Goal: Feedback & Contribution: Contribute content

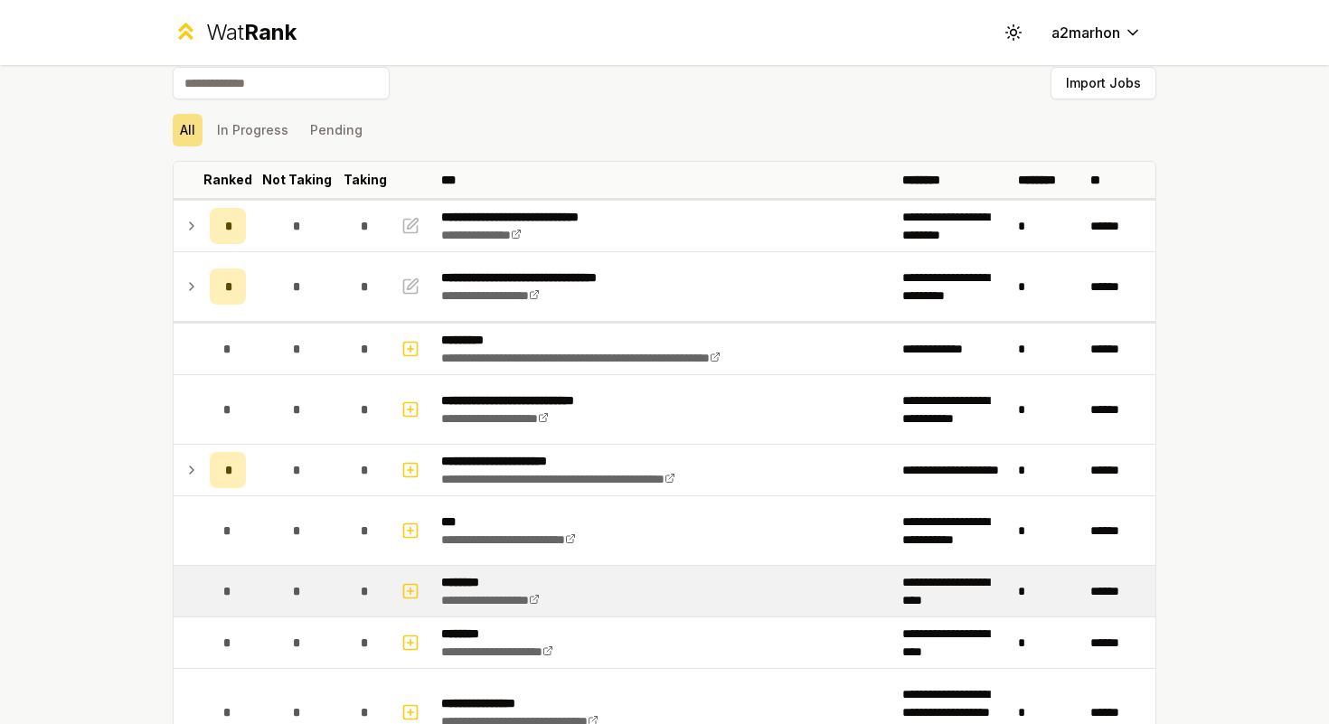
scroll to position [35, 0]
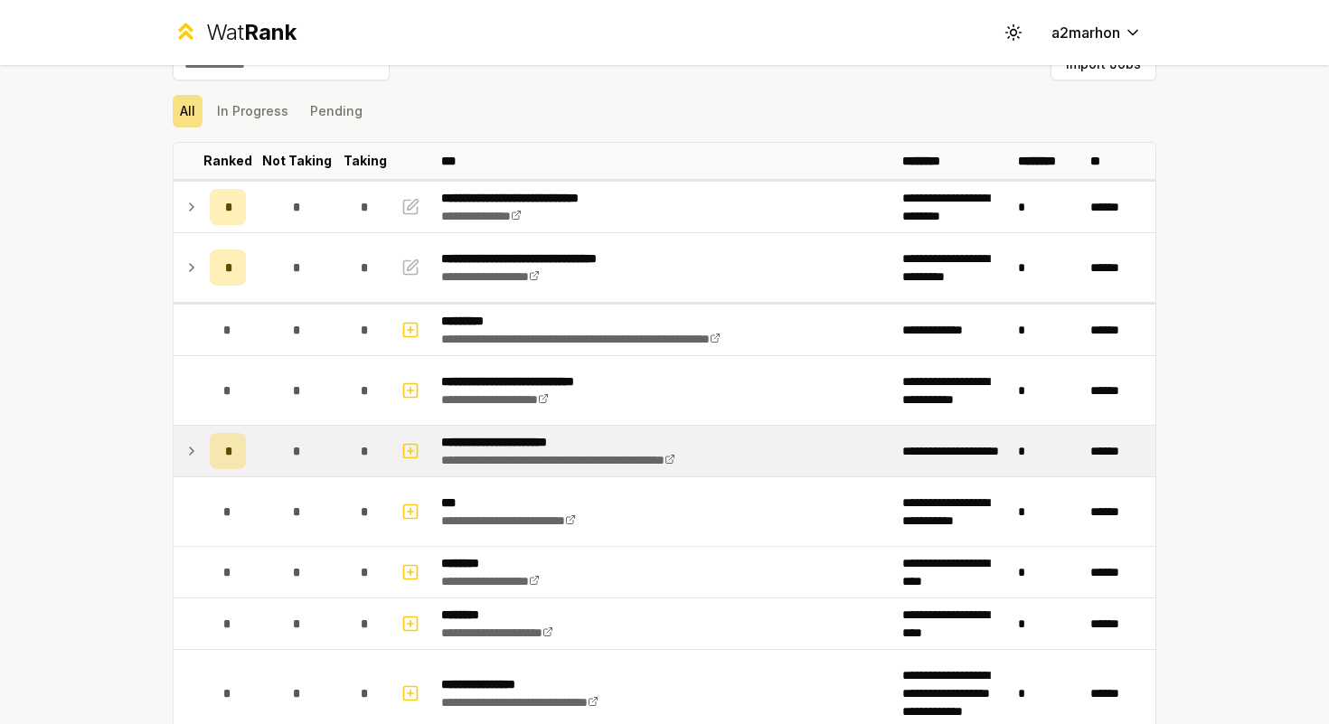
click at [214, 447] on div "*" at bounding box center [228, 451] width 36 height 36
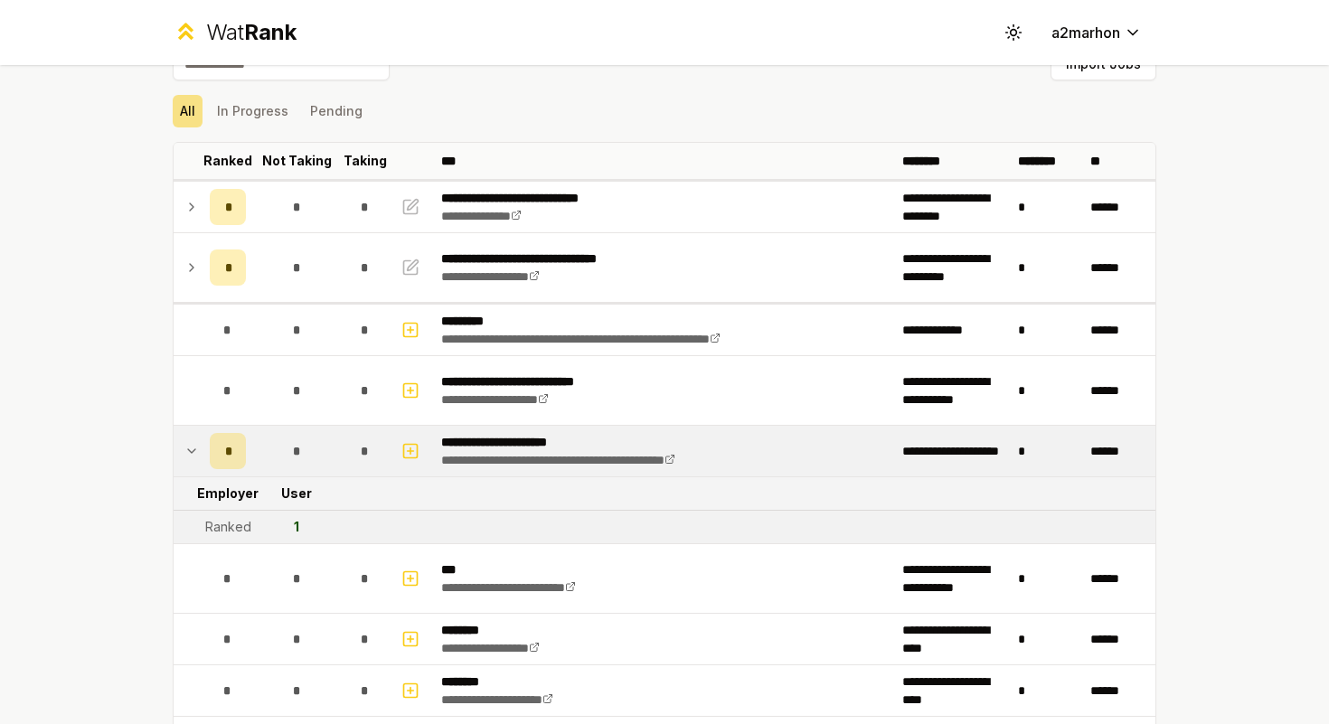
click at [208, 449] on td "*" at bounding box center [227, 451] width 51 height 51
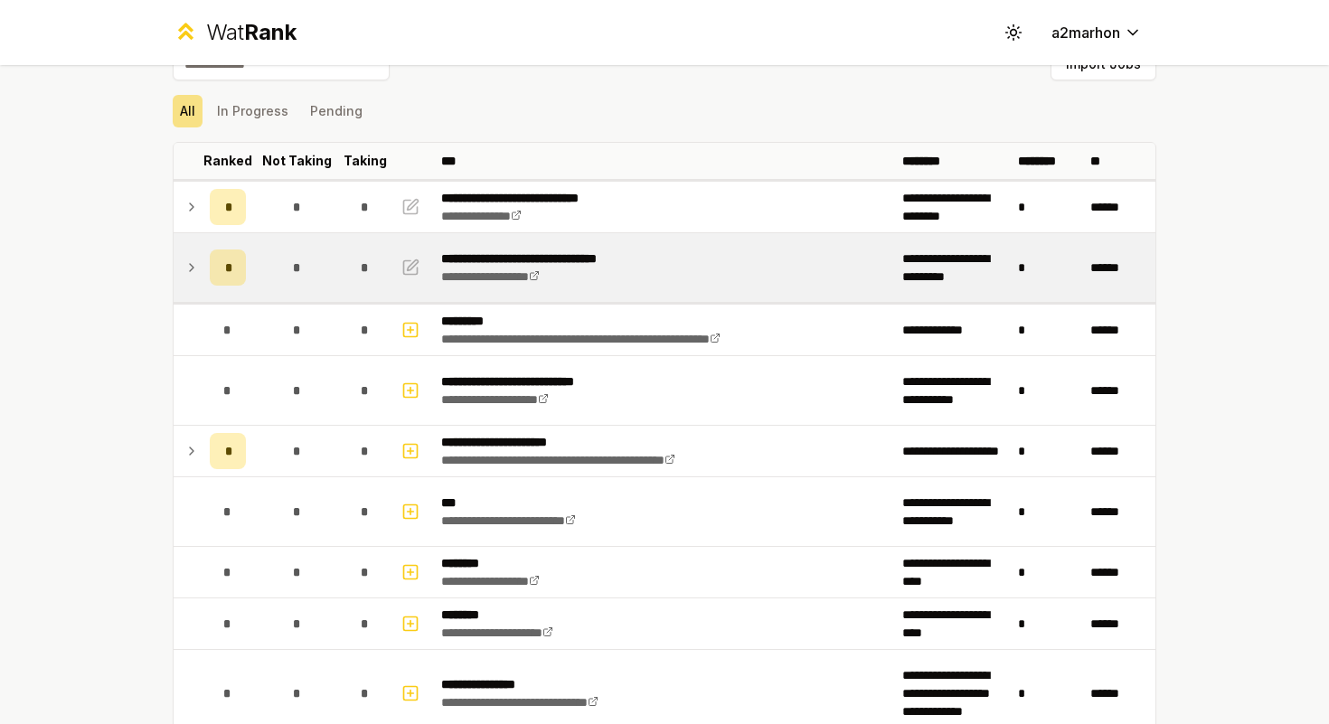
click at [221, 280] on div "*" at bounding box center [228, 268] width 36 height 36
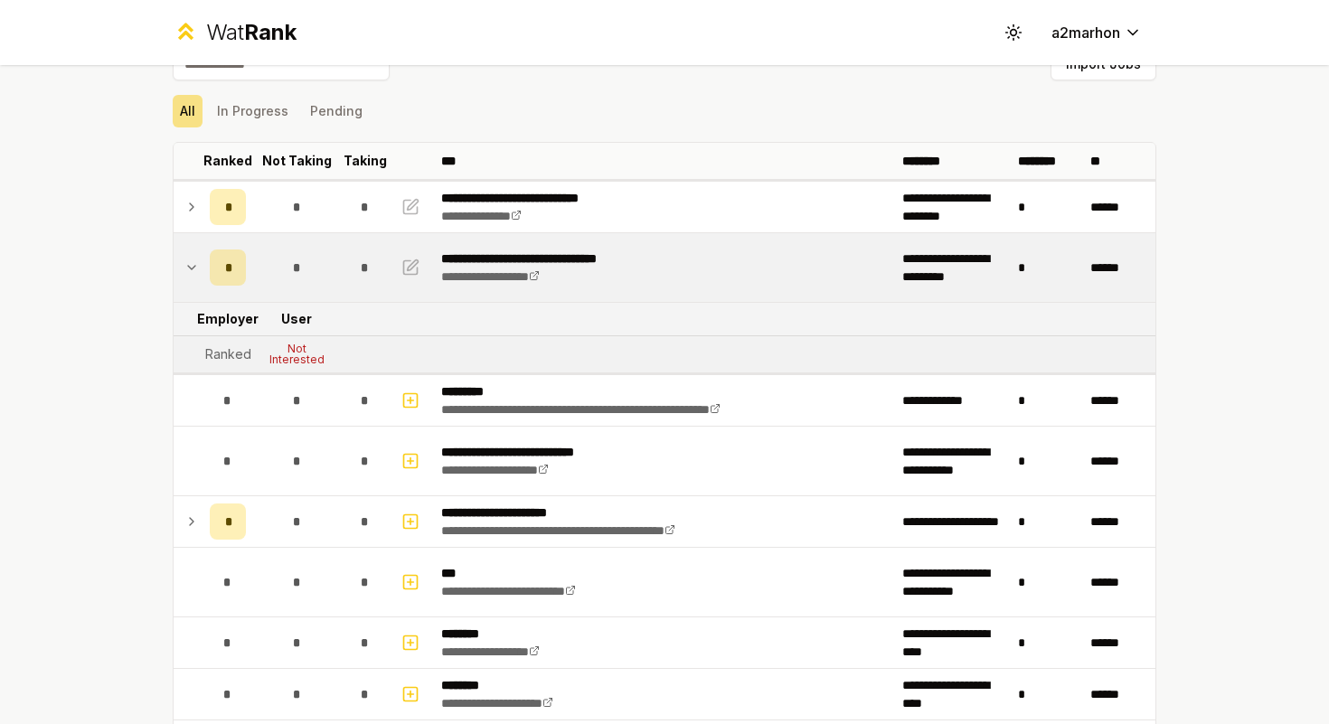
click at [221, 280] on div "*" at bounding box center [228, 268] width 36 height 36
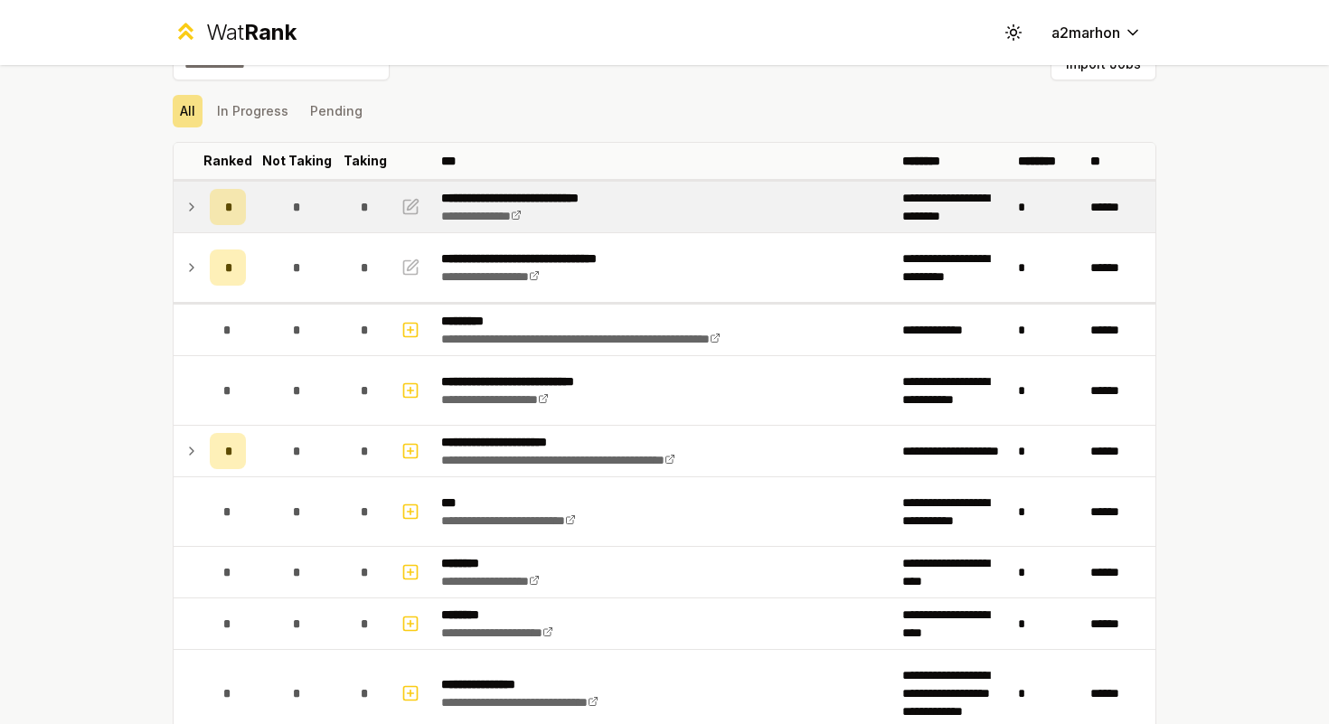
click at [219, 215] on div "*" at bounding box center [228, 207] width 36 height 36
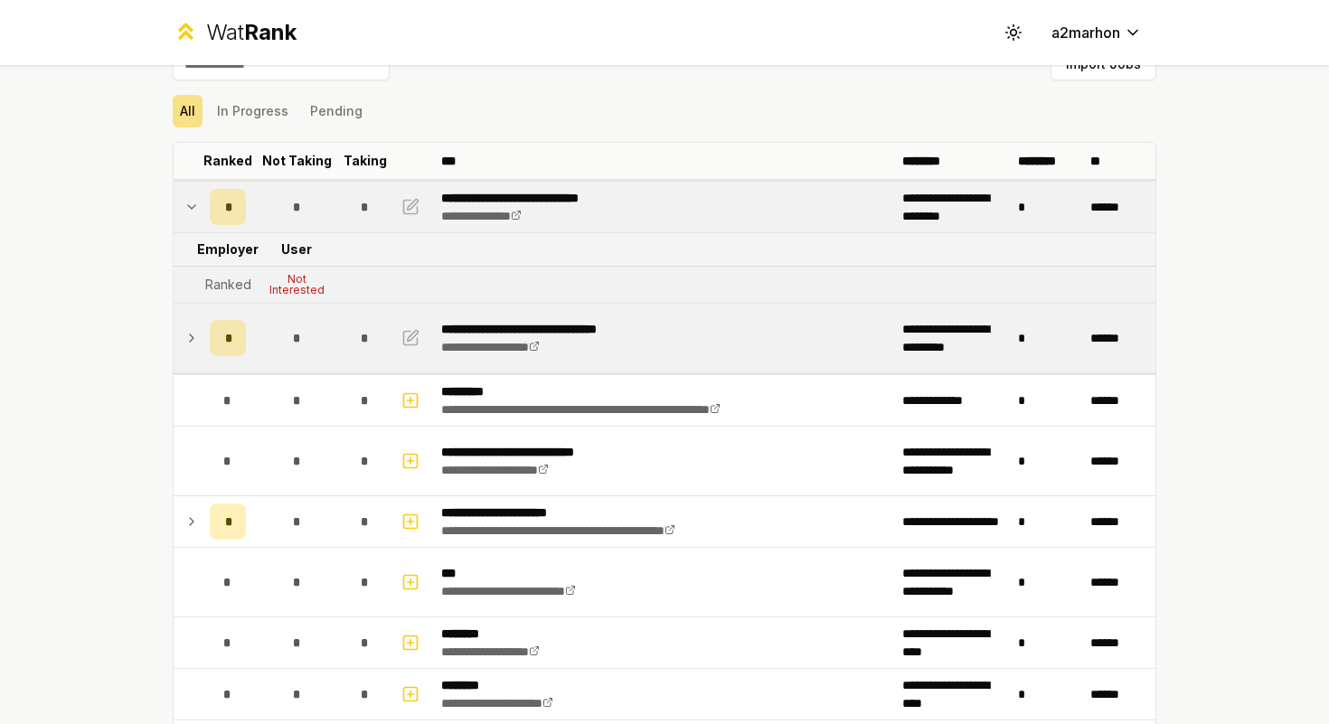
click at [220, 352] on div "*" at bounding box center [228, 338] width 36 height 36
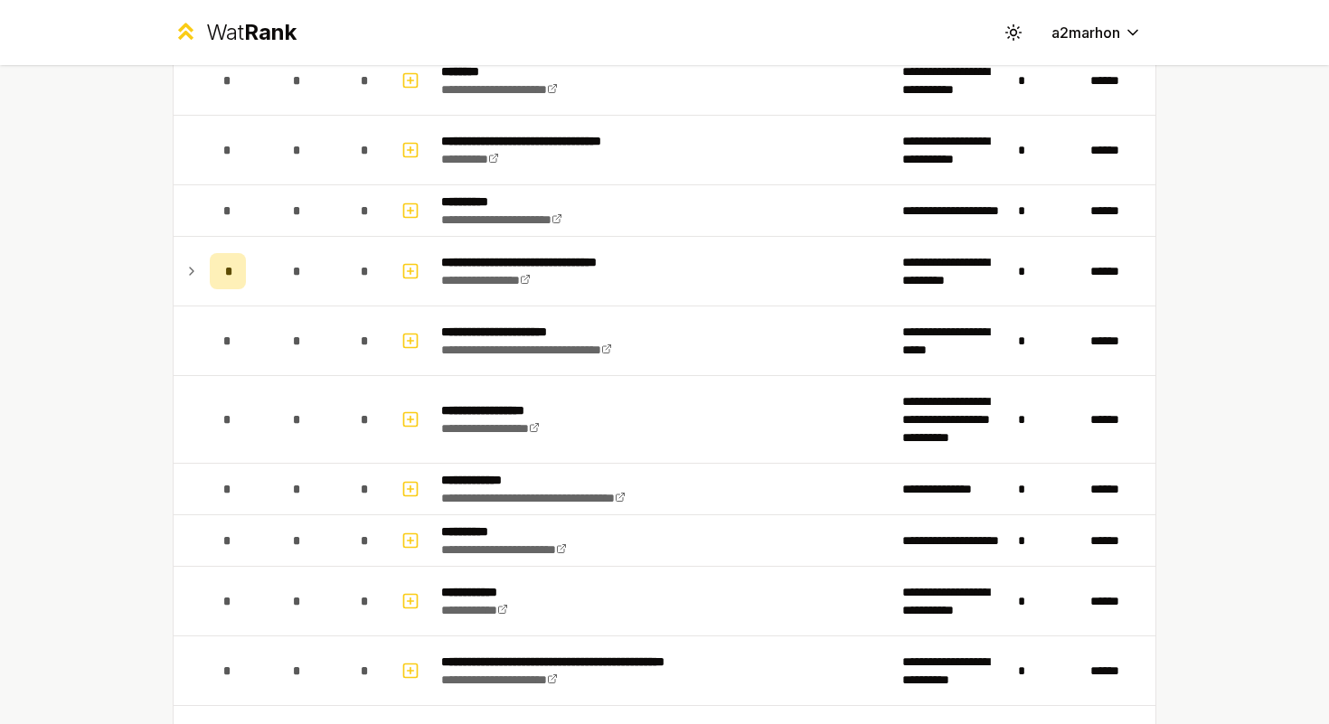
scroll to position [1135, 0]
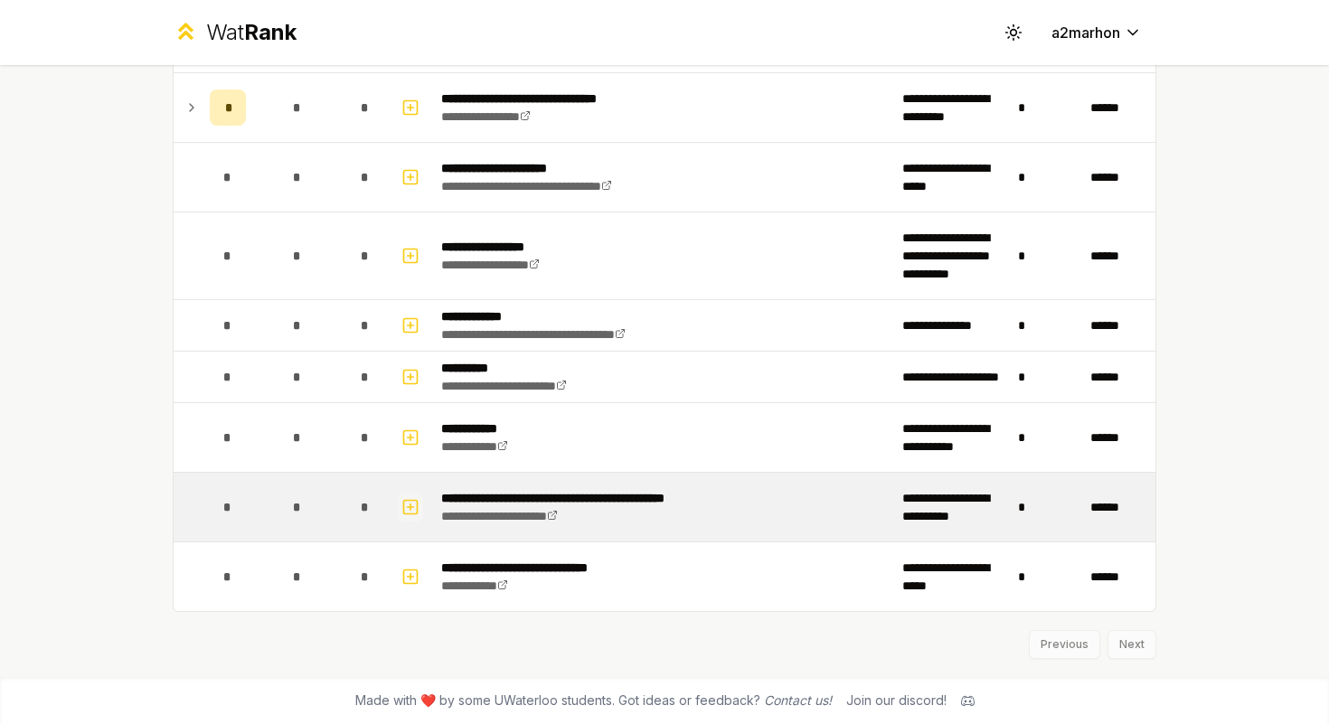
click at [417, 504] on rect "button" at bounding box center [411, 507] width 14 height 14
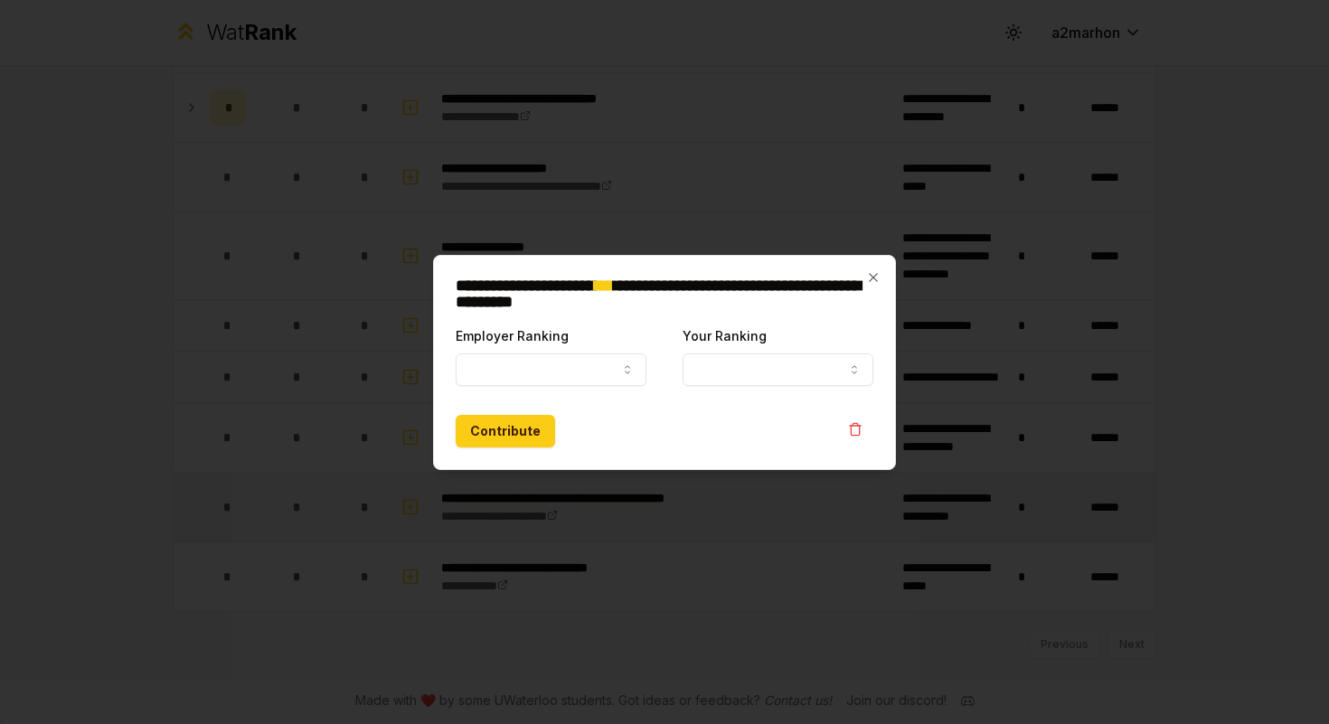
select select
click at [495, 370] on button "Employer Ranking" at bounding box center [551, 369] width 191 height 33
select select "******"
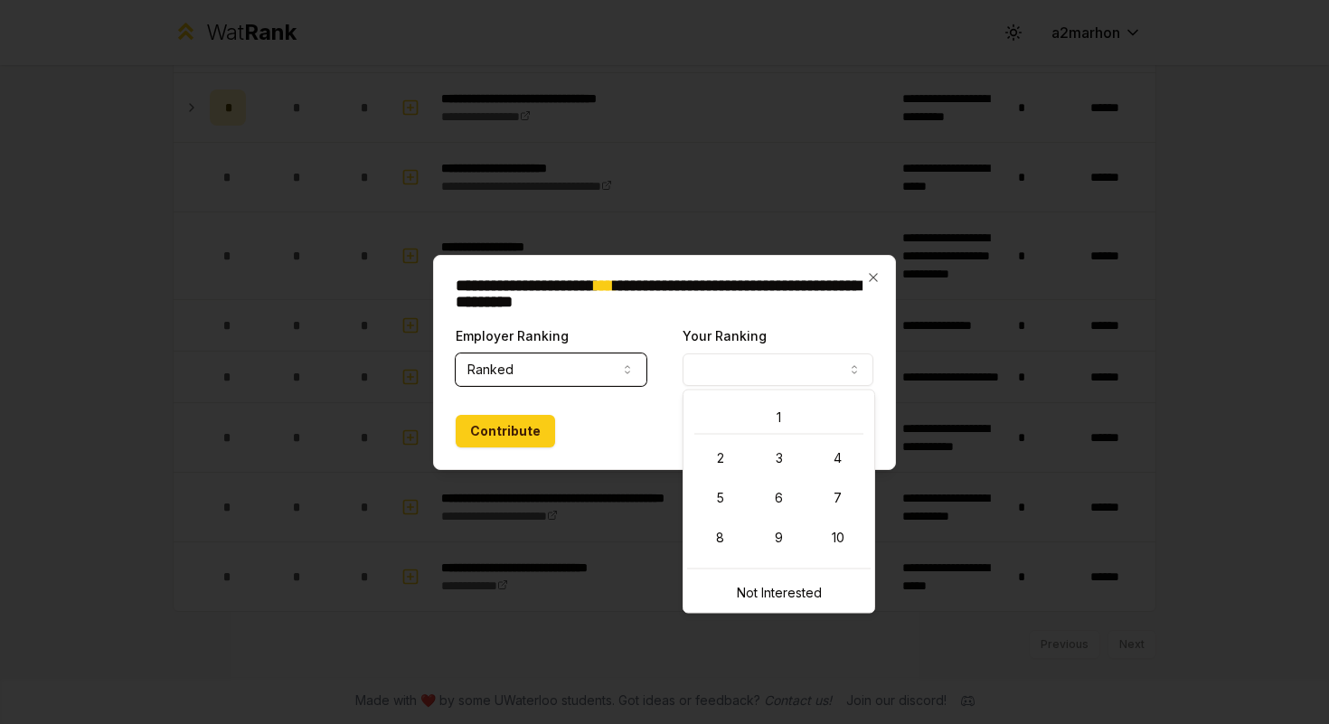
click at [720, 361] on button "Your Ranking" at bounding box center [778, 369] width 191 height 33
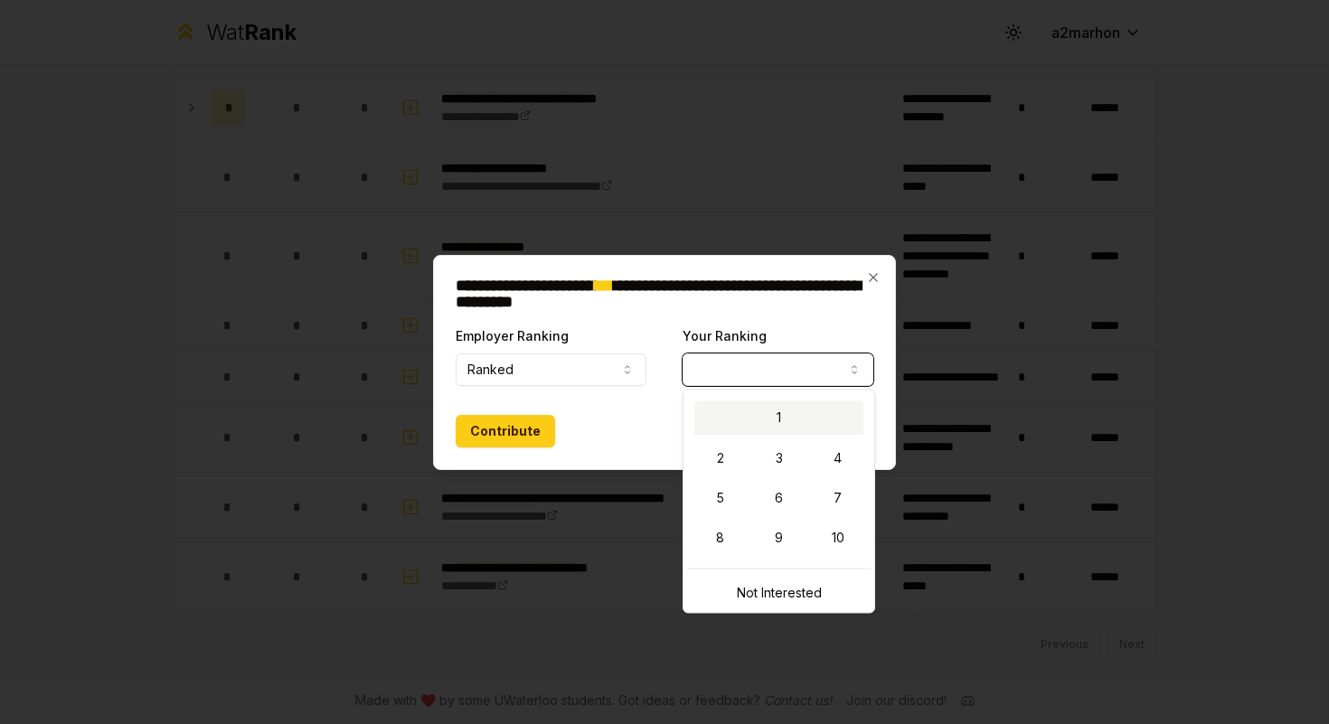
select select "*"
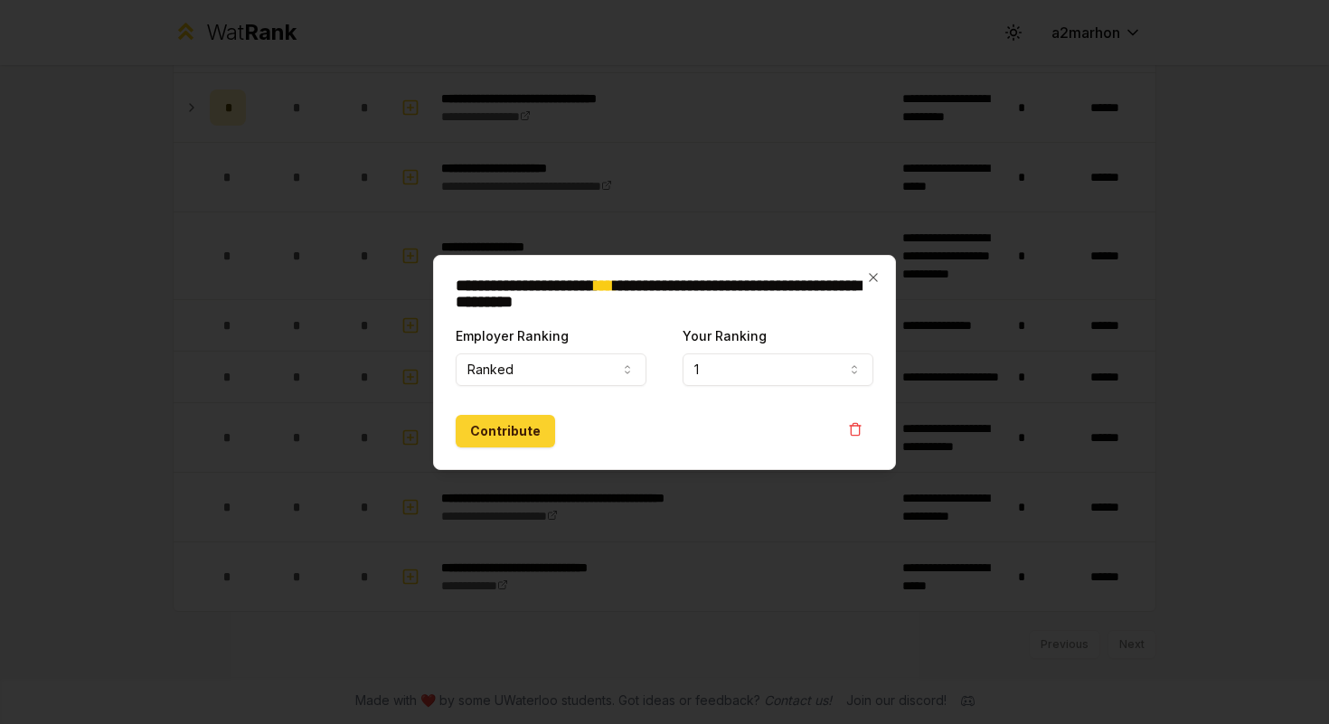
click at [509, 439] on button "Contribute" at bounding box center [505, 431] width 99 height 33
